Goal: Task Accomplishment & Management: Use online tool/utility

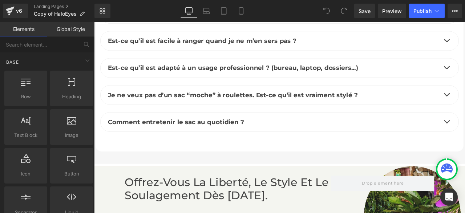
scroll to position [3489, 0]
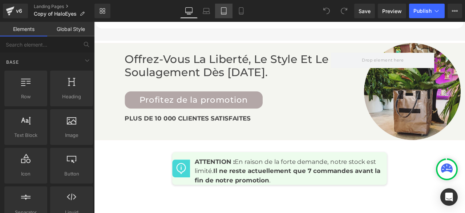
click at [230, 11] on link "Tablet" at bounding box center [223, 11] width 17 height 15
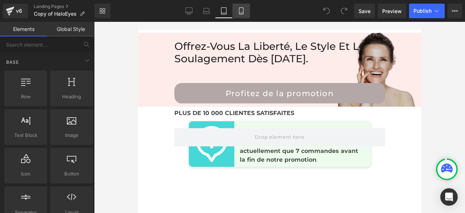
scroll to position [5153, 0]
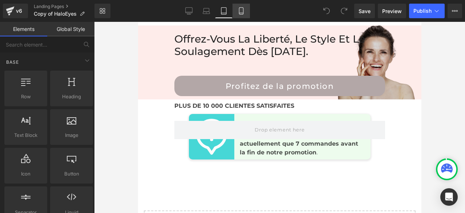
click at [238, 11] on icon at bounding box center [241, 10] width 7 height 7
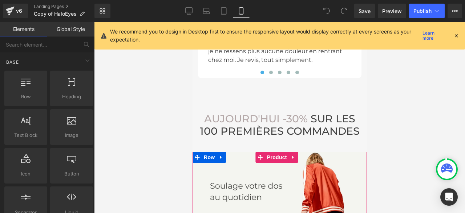
scroll to position [3380, 0]
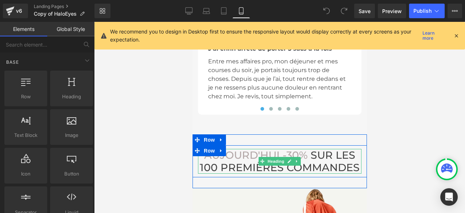
click at [255, 161] on span "AUJOURD'HU I -30%" at bounding box center [256, 155] width 104 height 12
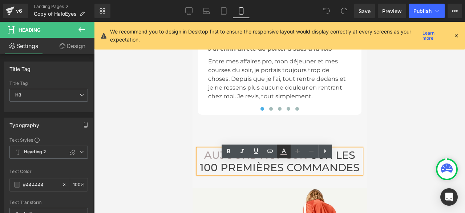
click at [0, 0] on icon at bounding box center [0, 0] width 0 height 0
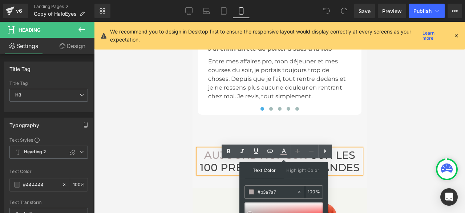
drag, startPoint x: 279, startPoint y: 189, endPoint x: 252, endPoint y: 189, distance: 27.3
click at [0, 0] on div "#b3a7a7" at bounding box center [0, 0] width 0 height 0
click at [428, 111] on div at bounding box center [279, 117] width 371 height 191
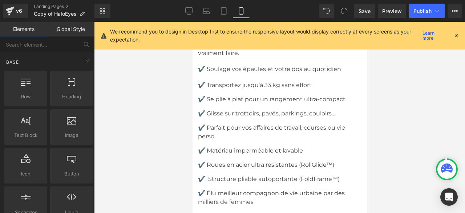
scroll to position [3780, 0]
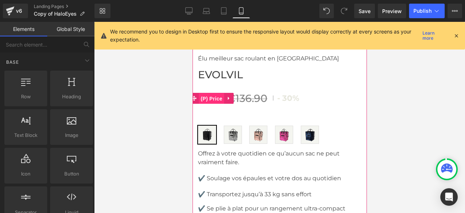
click at [212, 103] on span "(P) Price" at bounding box center [211, 98] width 25 height 11
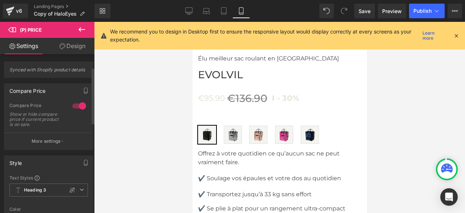
scroll to position [109, 0]
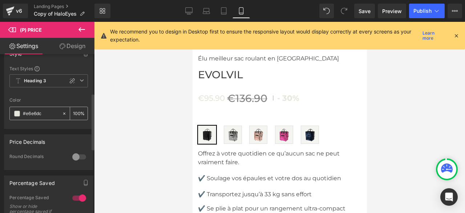
click at [63, 112] on icon at bounding box center [64, 113] width 5 height 5
type input "none"
type input "0"
click at [46, 112] on input "none" at bounding box center [41, 113] width 36 height 8
type input "n"
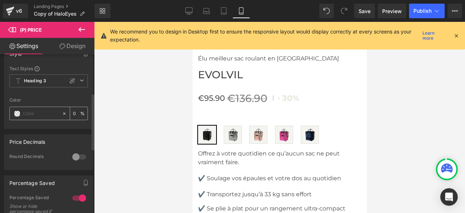
paste input "#b3a7a7"
type input "#b3a7a7"
type input "100"
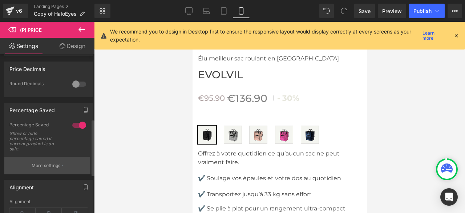
type input "#b3a7a7"
click at [51, 162] on p "More settings" at bounding box center [46, 165] width 29 height 7
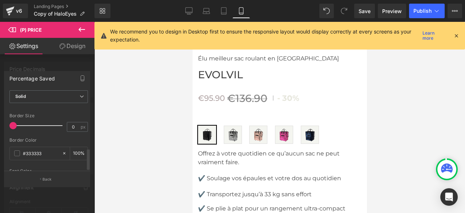
scroll to position [215, 0]
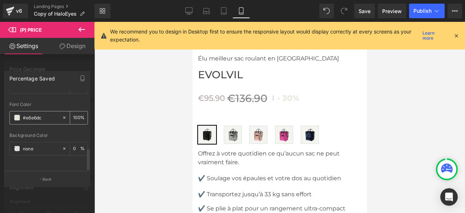
click at [63, 115] on icon at bounding box center [64, 117] width 5 height 5
type input "none"
type input "0"
click at [45, 114] on input "none" at bounding box center [41, 117] width 36 height 8
type input "n"
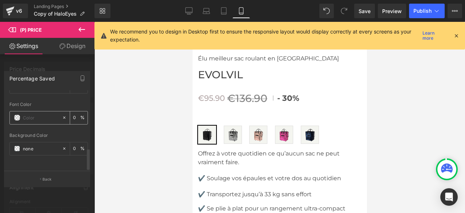
paste input "#b3a7a7"
type input "#b3a7a7"
type input "100"
type input "#b3a7a7"
click at [369, 9] on span "Save" at bounding box center [365, 11] width 12 height 8
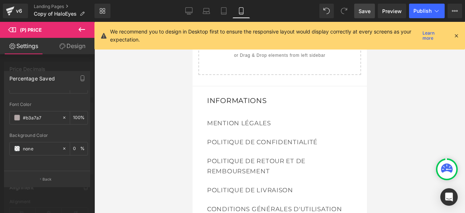
scroll to position [5233, 0]
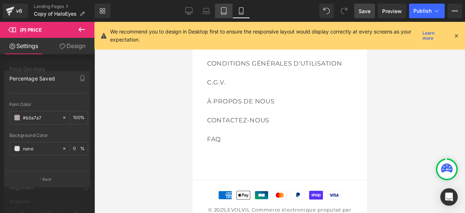
drag, startPoint x: 99, startPoint y: 68, endPoint x: 225, endPoint y: 12, distance: 137.8
click at [225, 12] on icon at bounding box center [223, 10] width 7 height 7
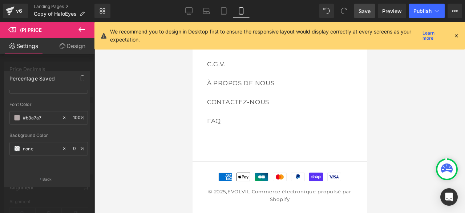
type input "#ffb2a5"
type input "100"
type input "#ffb2a5"
type input "100"
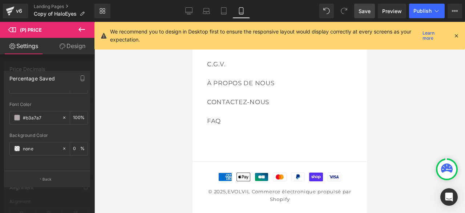
type input "0"
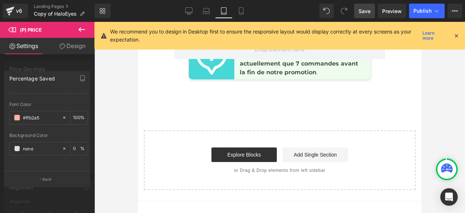
scroll to position [5088, 0]
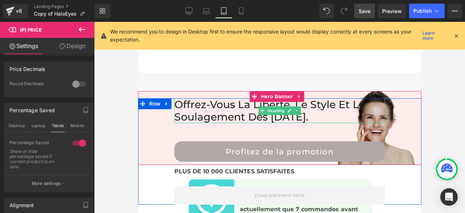
click at [271, 106] on span "Heading" at bounding box center [276, 110] width 20 height 9
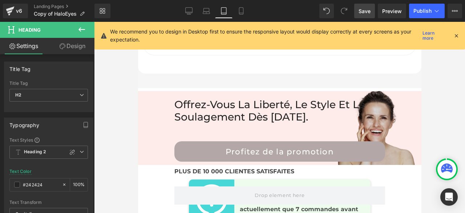
click at [82, 26] on icon at bounding box center [81, 29] width 9 height 9
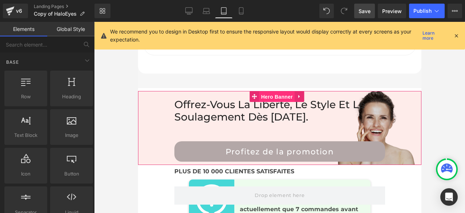
click at [278, 91] on span "Hero Banner" at bounding box center [276, 96] width 35 height 11
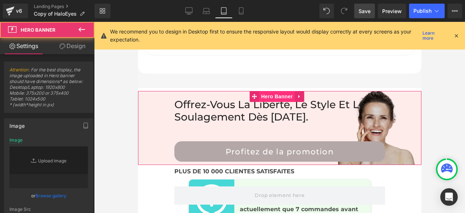
type input "[URL][DOMAIN_NAME]"
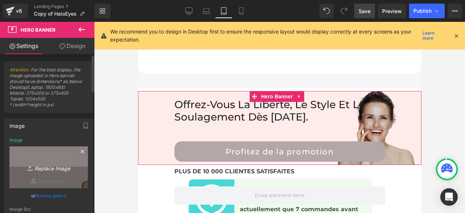
scroll to position [73, 0]
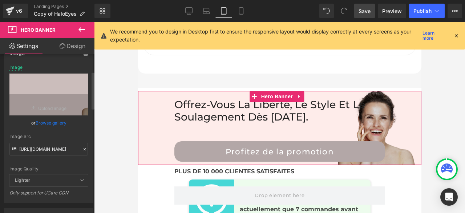
click at [82, 148] on icon at bounding box center [84, 148] width 5 height 5
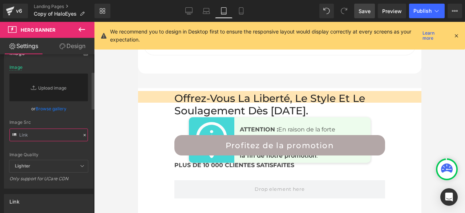
click at [65, 137] on input "text" at bounding box center [48, 134] width 78 height 13
paste input "[URL][DOMAIN_NAME]"
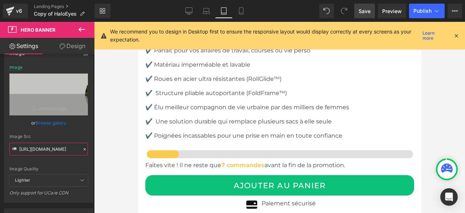
scroll to position [4543, 0]
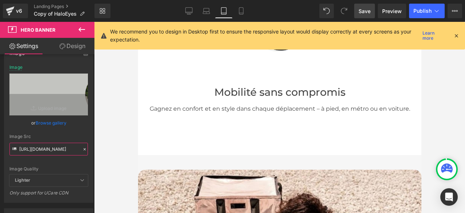
drag, startPoint x: 418, startPoint y: 176, endPoint x: 546, endPoint y: 71, distance: 165.8
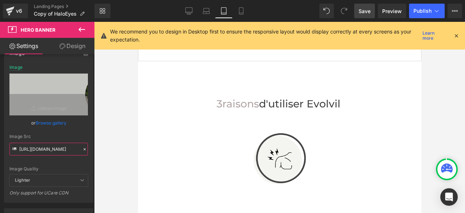
scroll to position [0, 0]
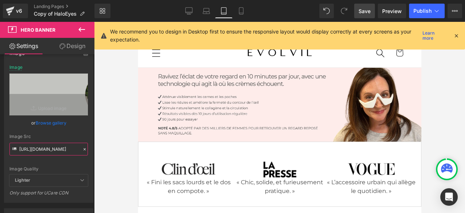
type input "[URL][DOMAIN_NAME]"
click at [82, 148] on icon at bounding box center [84, 148] width 5 height 5
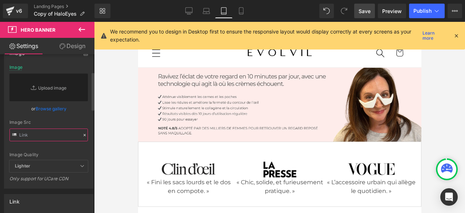
click at [72, 140] on input "text" at bounding box center [48, 134] width 78 height 13
paste input "[URL][DOMAIN_NAME]"
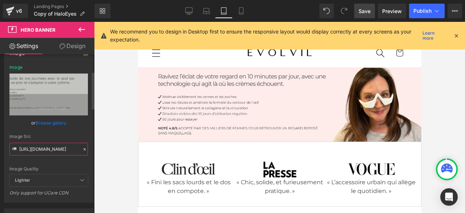
type input "[URL][DOMAIN_NAME]"
click at [82, 148] on icon at bounding box center [84, 148] width 5 height 5
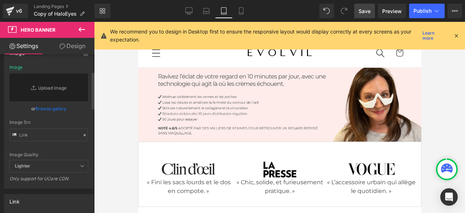
type input "[URL][DOMAIN_NAME]"
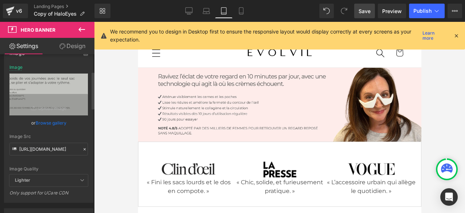
click at [84, 148] on icon at bounding box center [85, 149] width 2 height 2
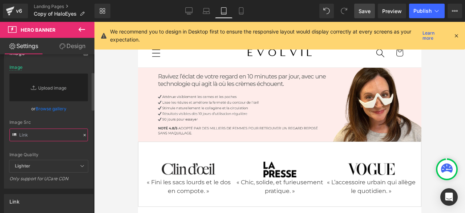
click at [41, 132] on input "text" at bounding box center [48, 134] width 78 height 13
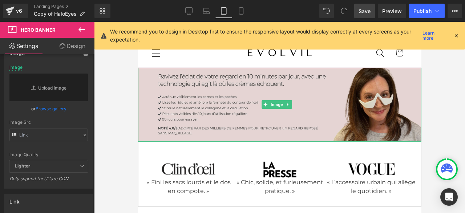
click at [310, 95] on img at bounding box center [279, 105] width 283 height 74
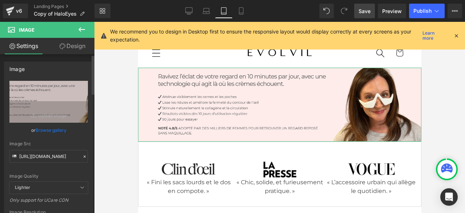
click at [82, 155] on icon at bounding box center [84, 156] width 5 height 5
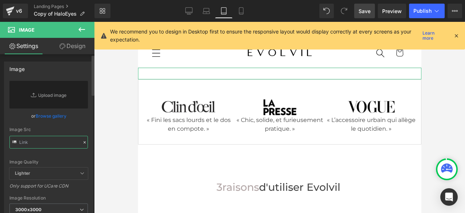
click at [47, 142] on input "text" at bounding box center [48, 142] width 78 height 13
paste input "[URL][DOMAIN_NAME]"
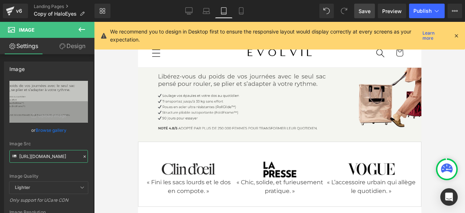
type input "[URL][DOMAIN_NAME]"
click at [366, 10] on span "Save" at bounding box center [365, 11] width 12 height 8
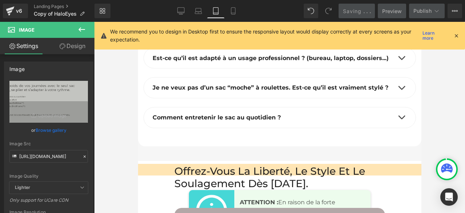
scroll to position [5197, 0]
